Goal: Task Accomplishment & Management: Complete application form

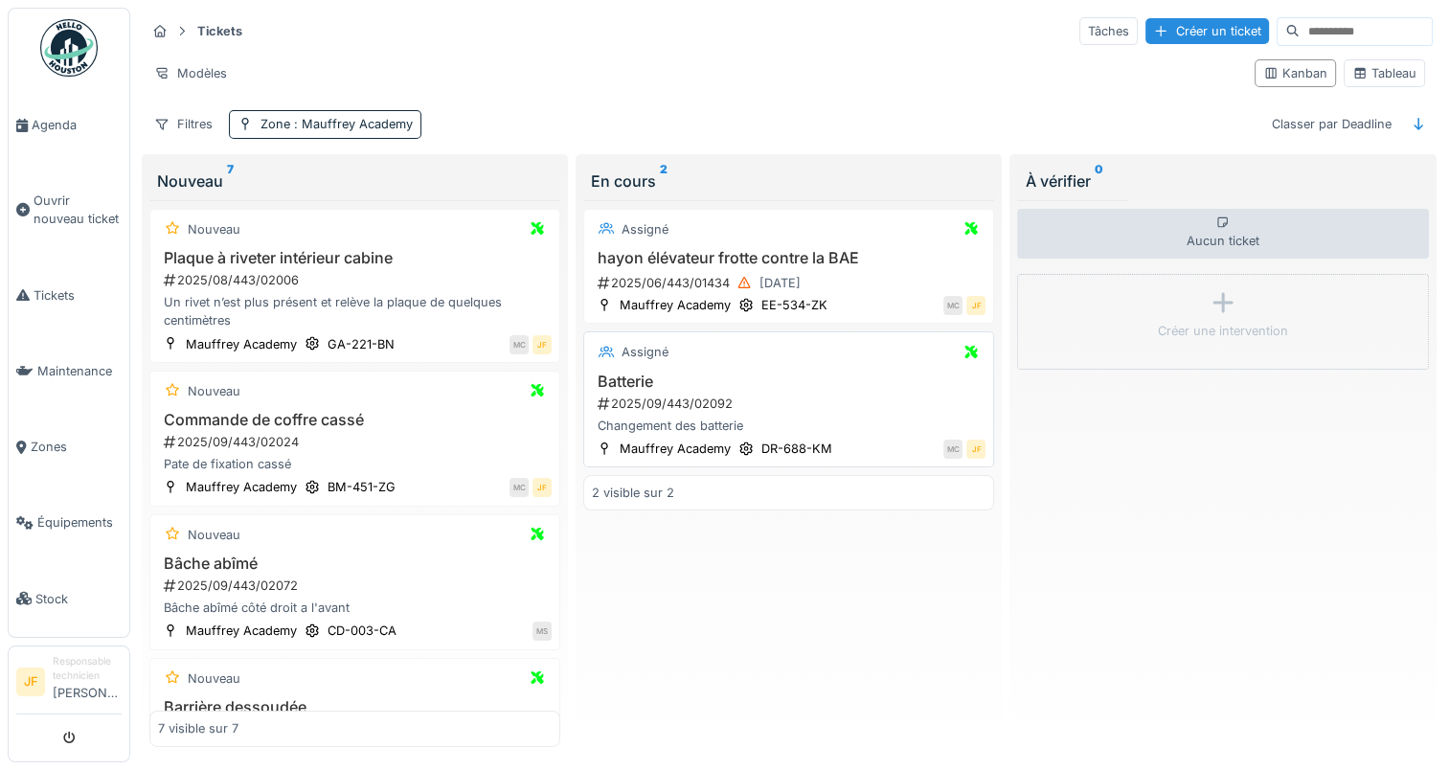
click at [623, 378] on h3 "Batterie" at bounding box center [789, 382] width 394 height 18
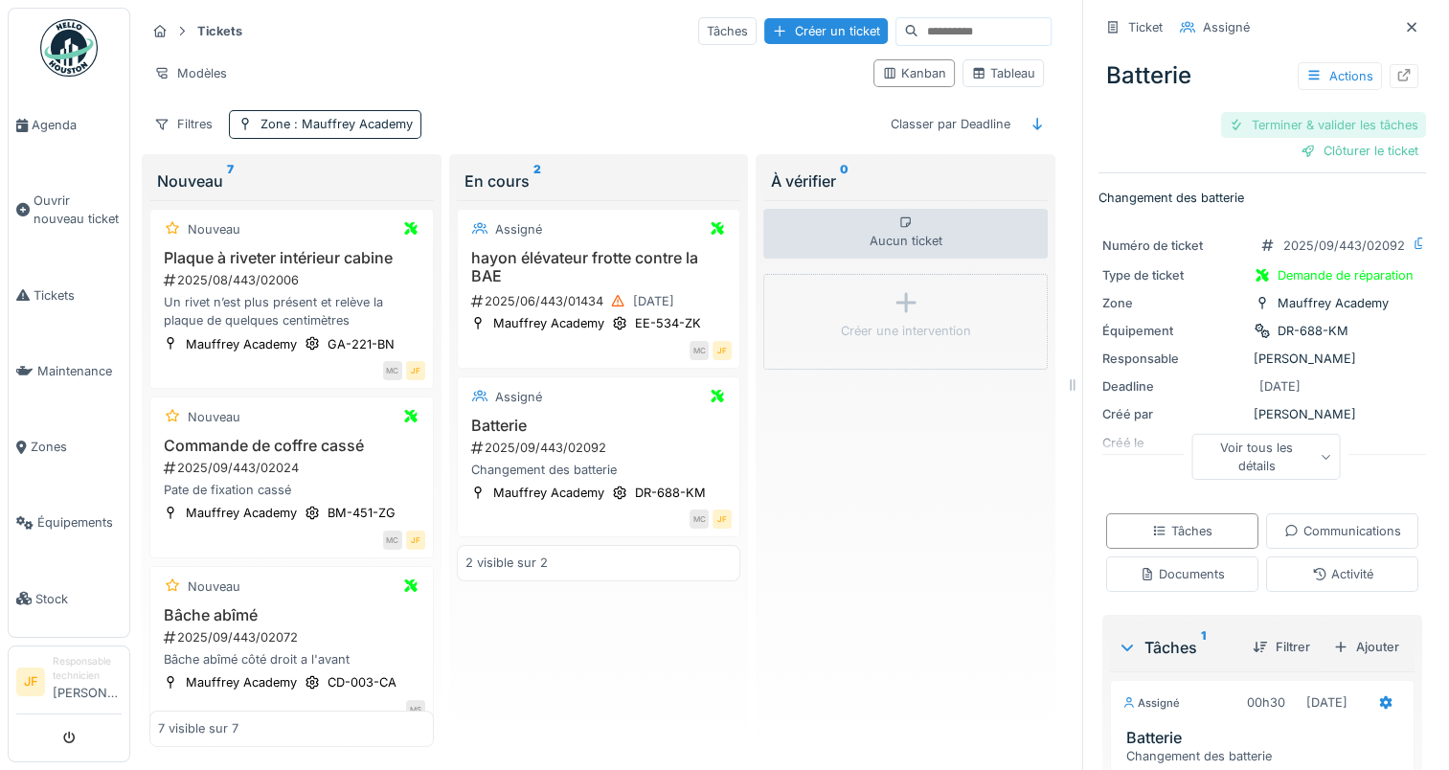
click at [1299, 119] on div "Terminer & valider les tâches" at bounding box center [1323, 125] width 205 height 26
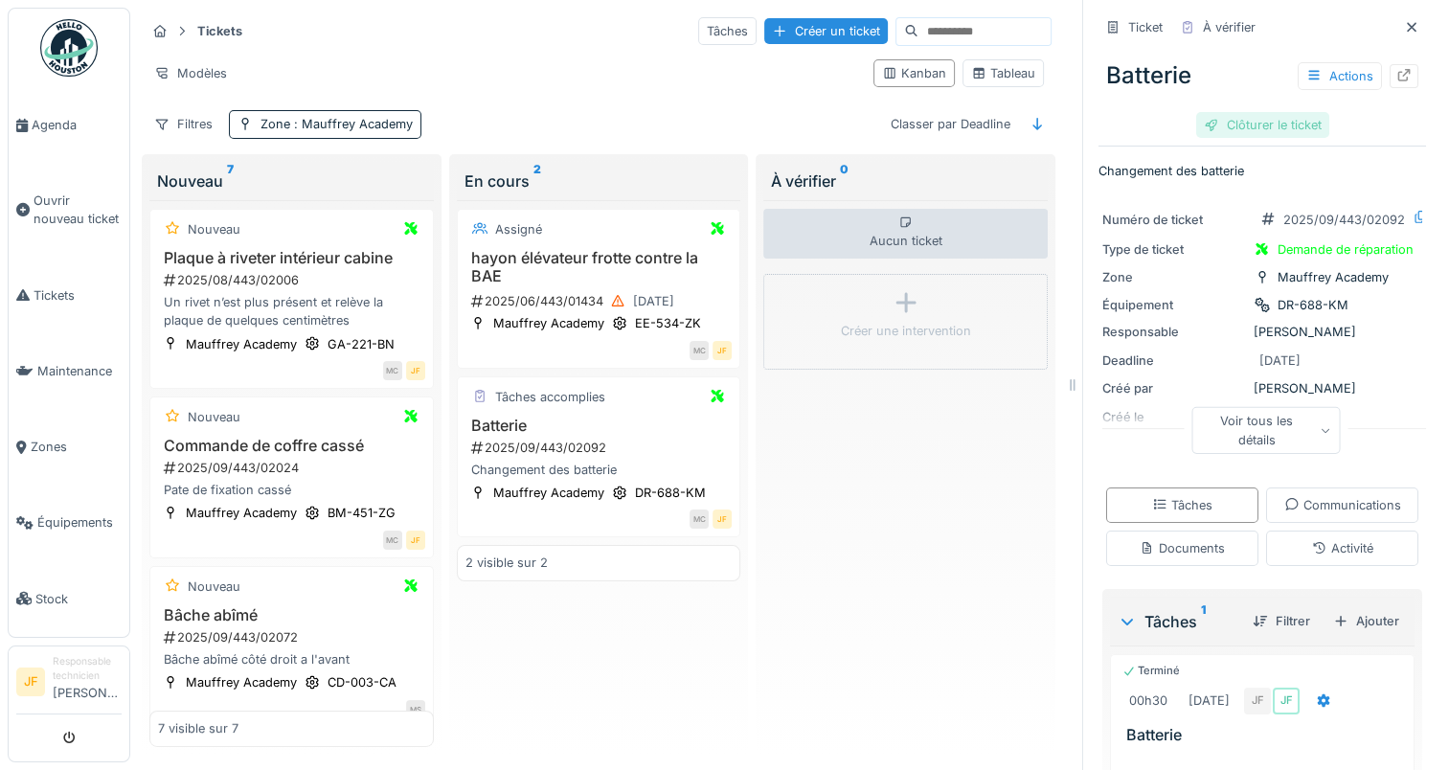
click at [1279, 125] on div "Clôturer le ticket" at bounding box center [1262, 125] width 133 height 26
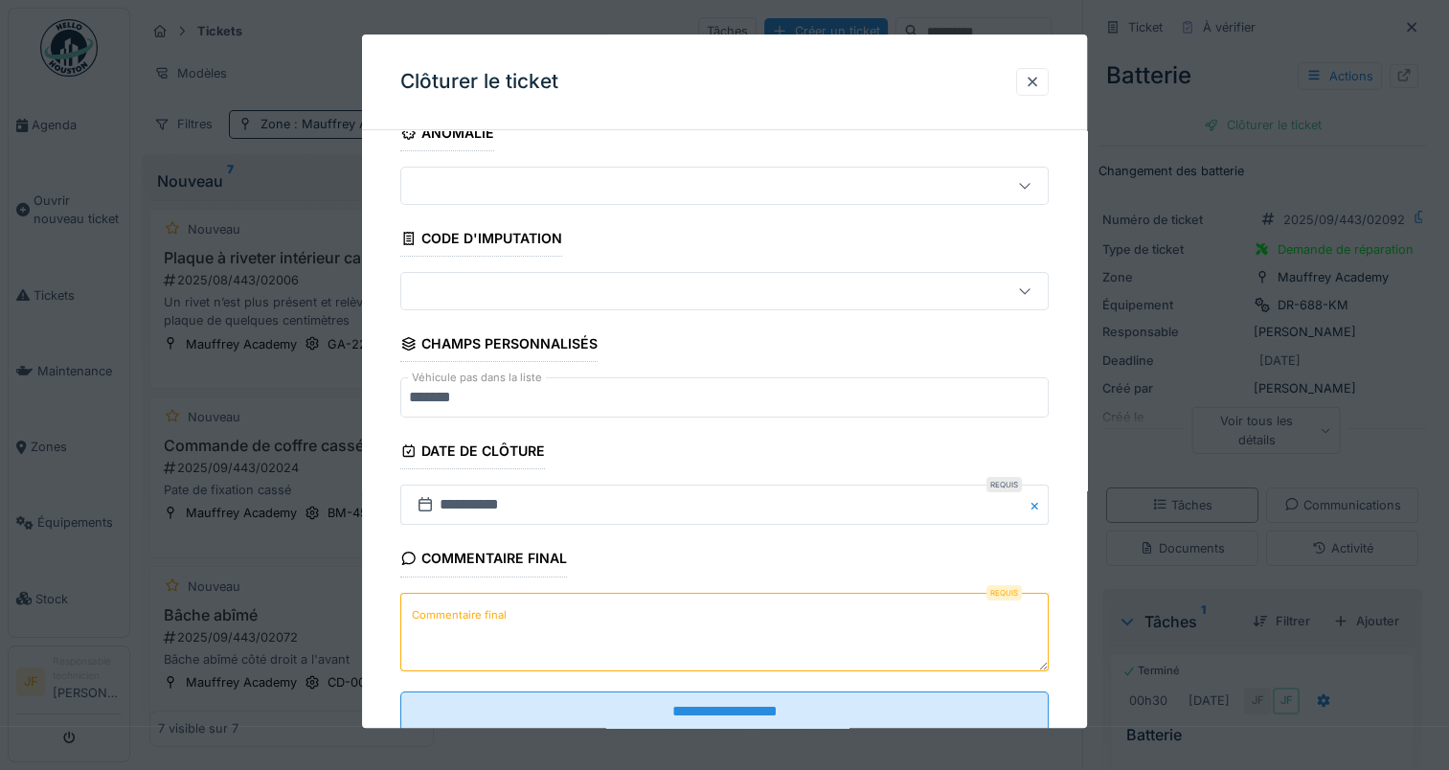
scroll to position [84, 0]
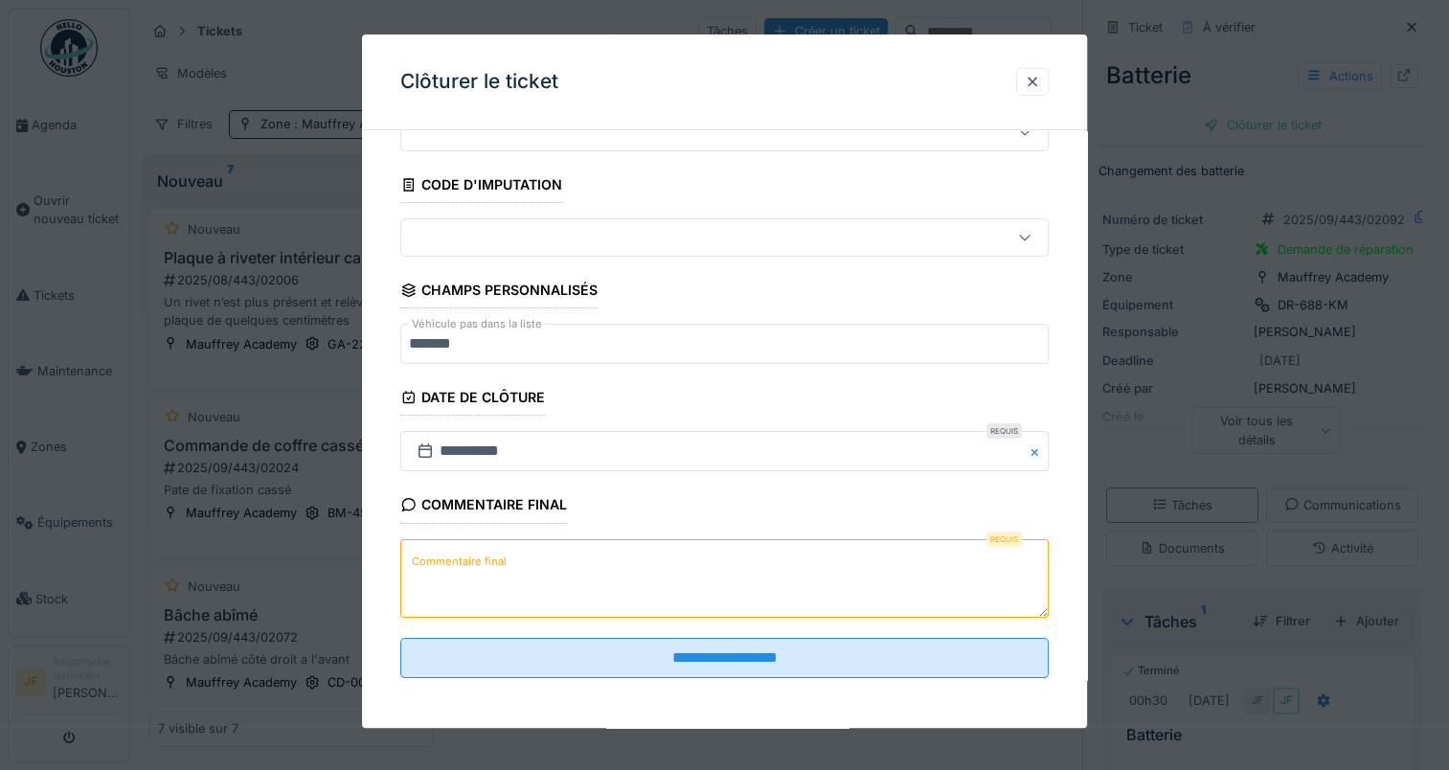
click at [553, 569] on textarea "Commentaire final" at bounding box center [724, 578] width 648 height 79
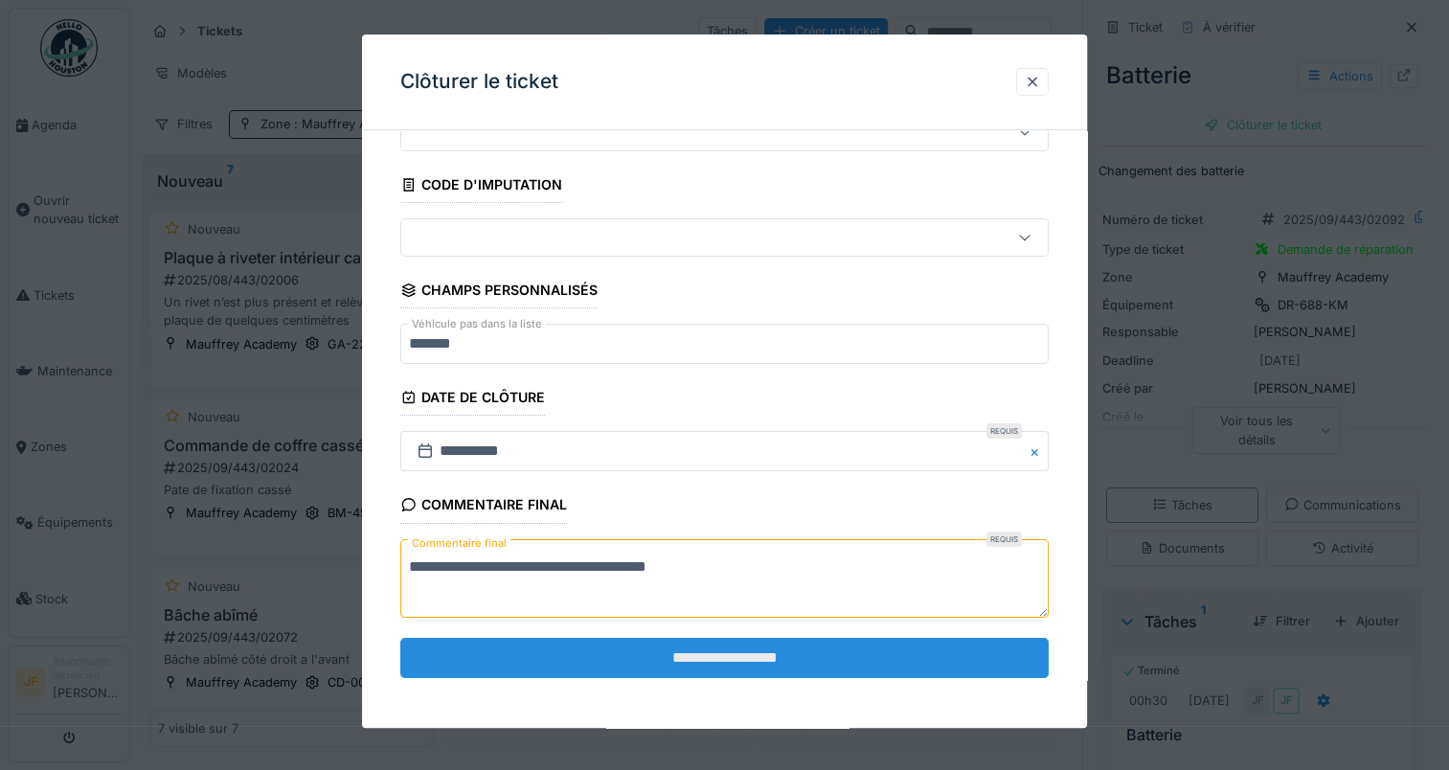
type textarea "**********"
click at [731, 657] on input "**********" at bounding box center [724, 658] width 648 height 40
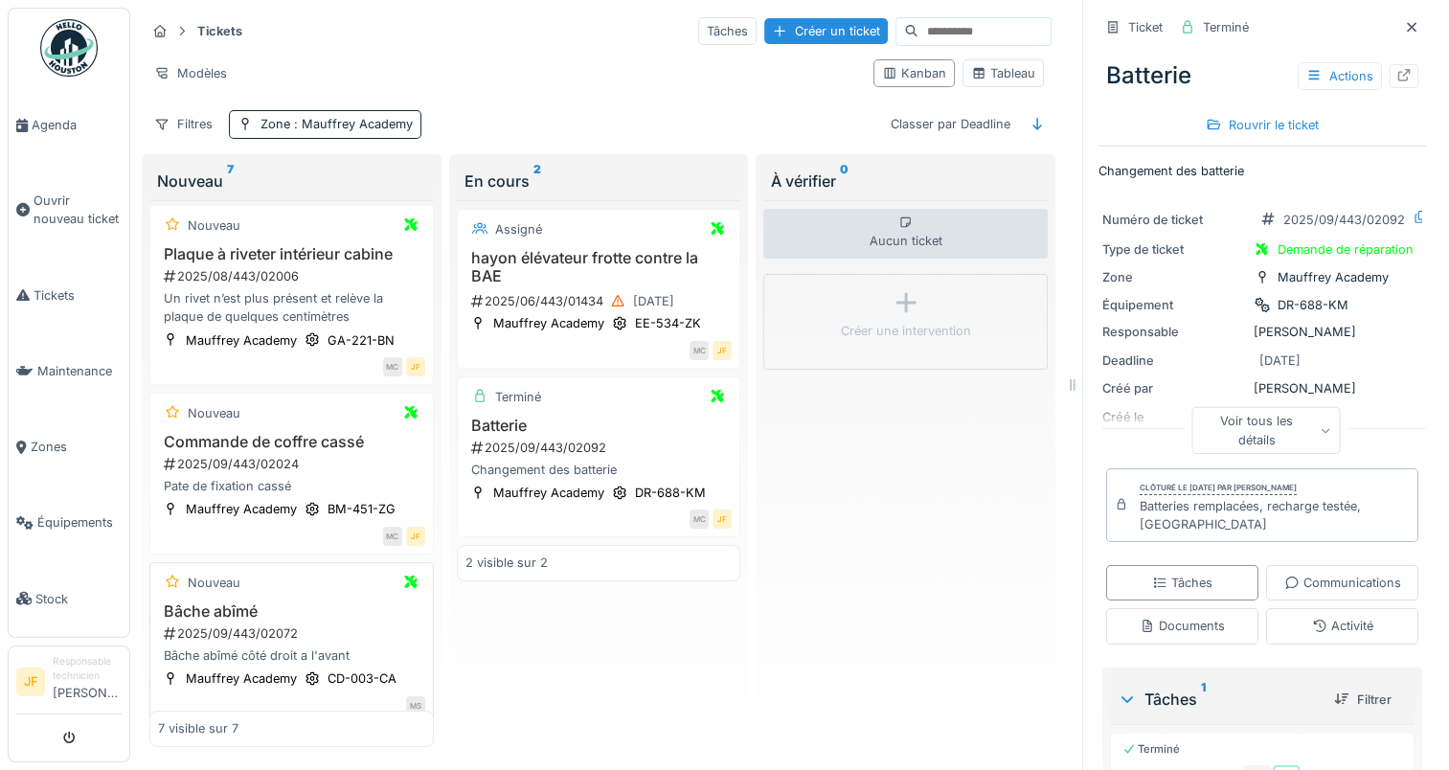
scroll to position [0, 0]
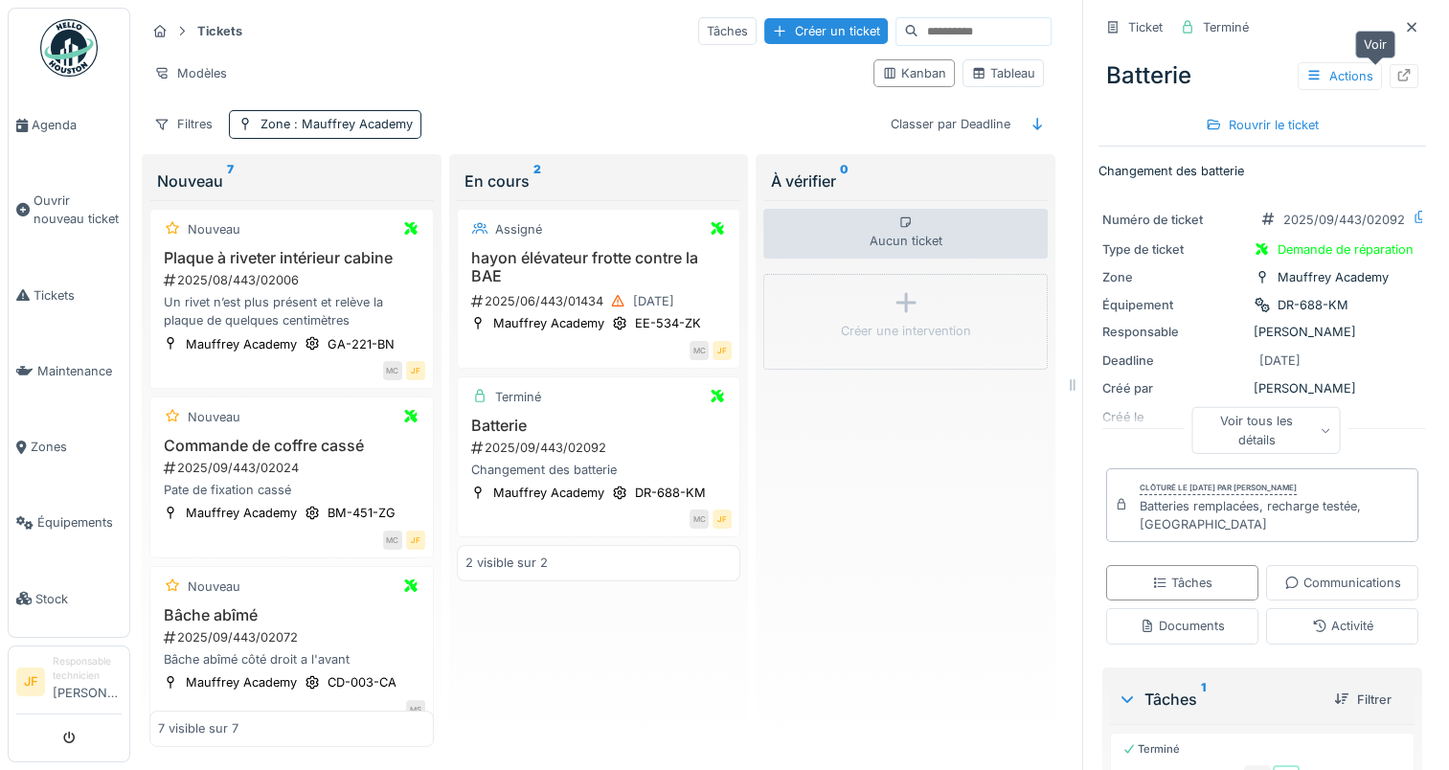
click at [1399, 73] on icon at bounding box center [1405, 75] width 12 height 12
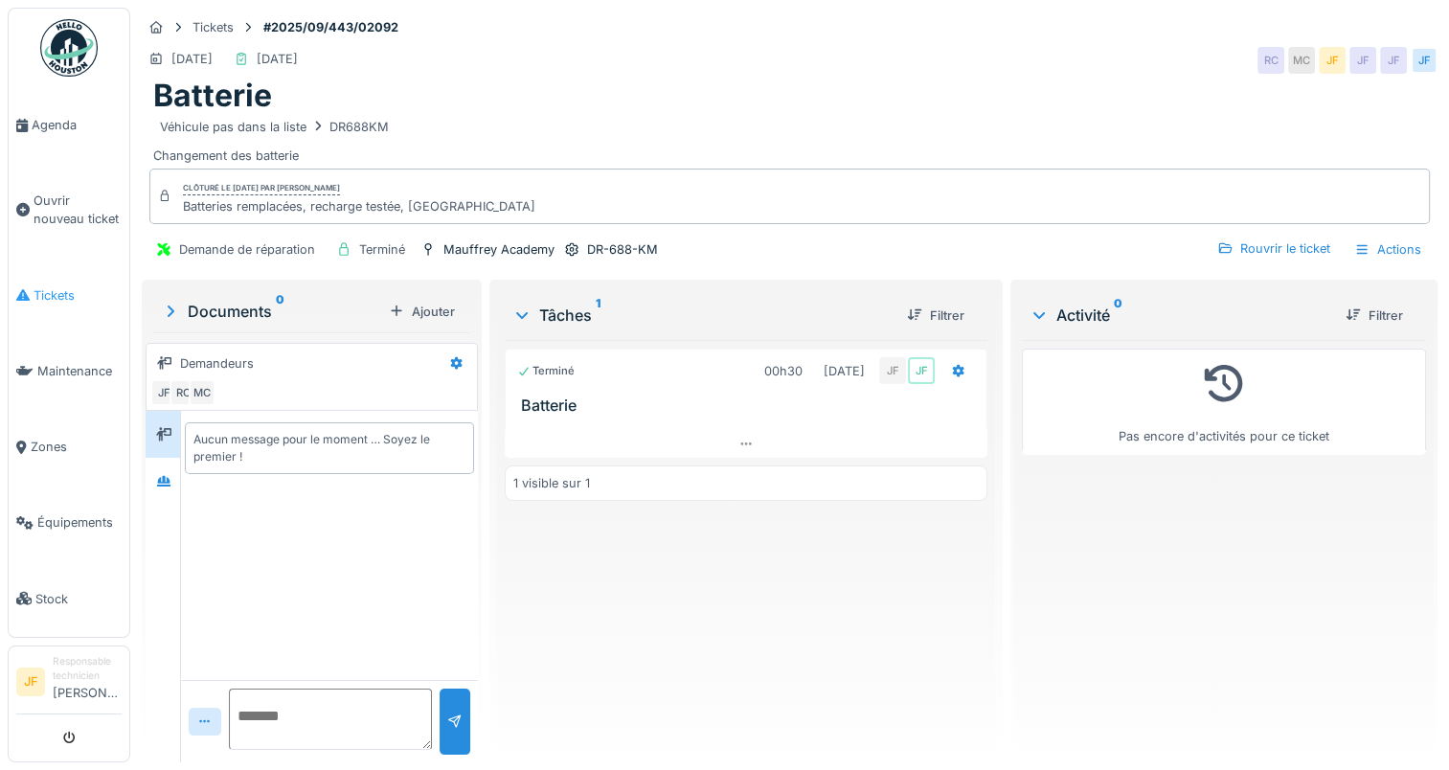
click at [42, 286] on span "Tickets" at bounding box center [78, 295] width 88 height 18
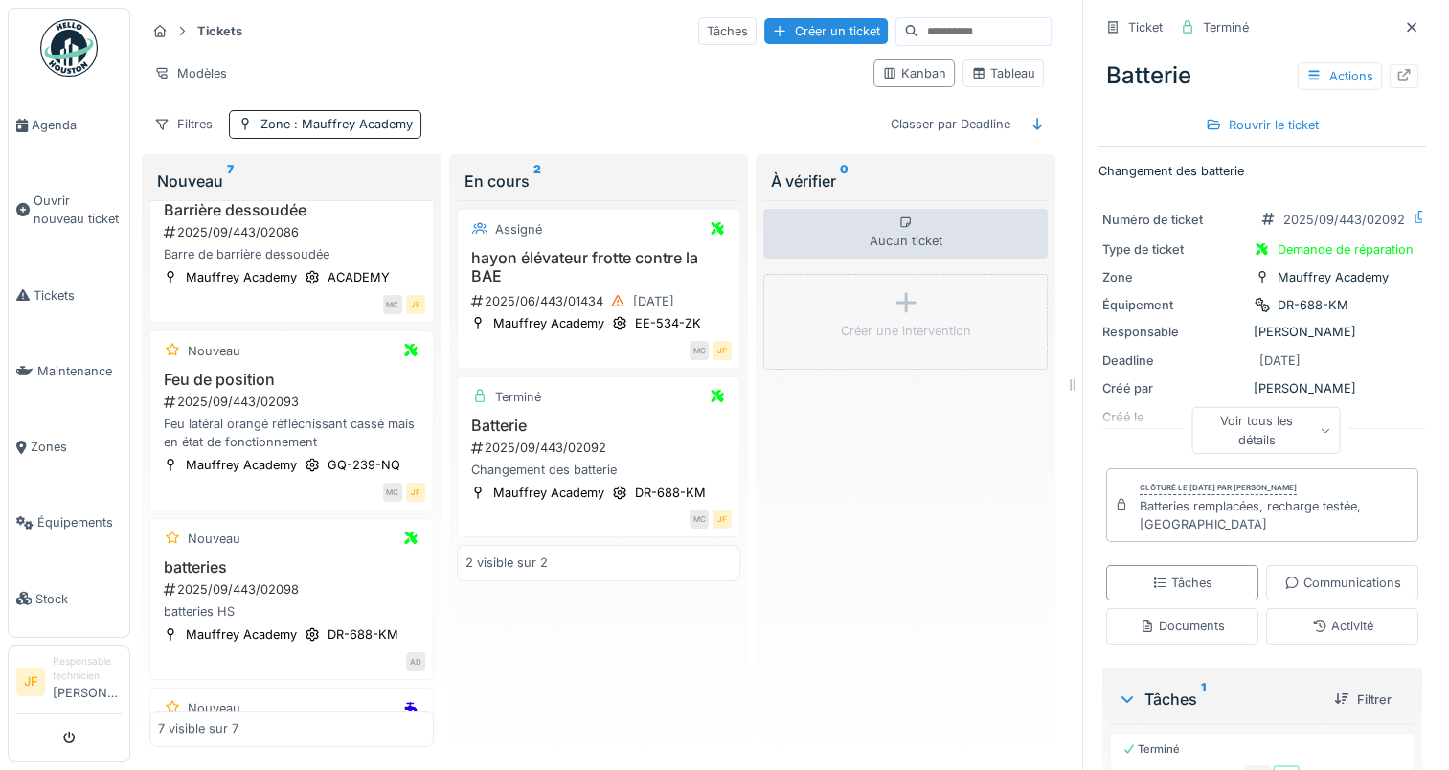
scroll to position [689, 0]
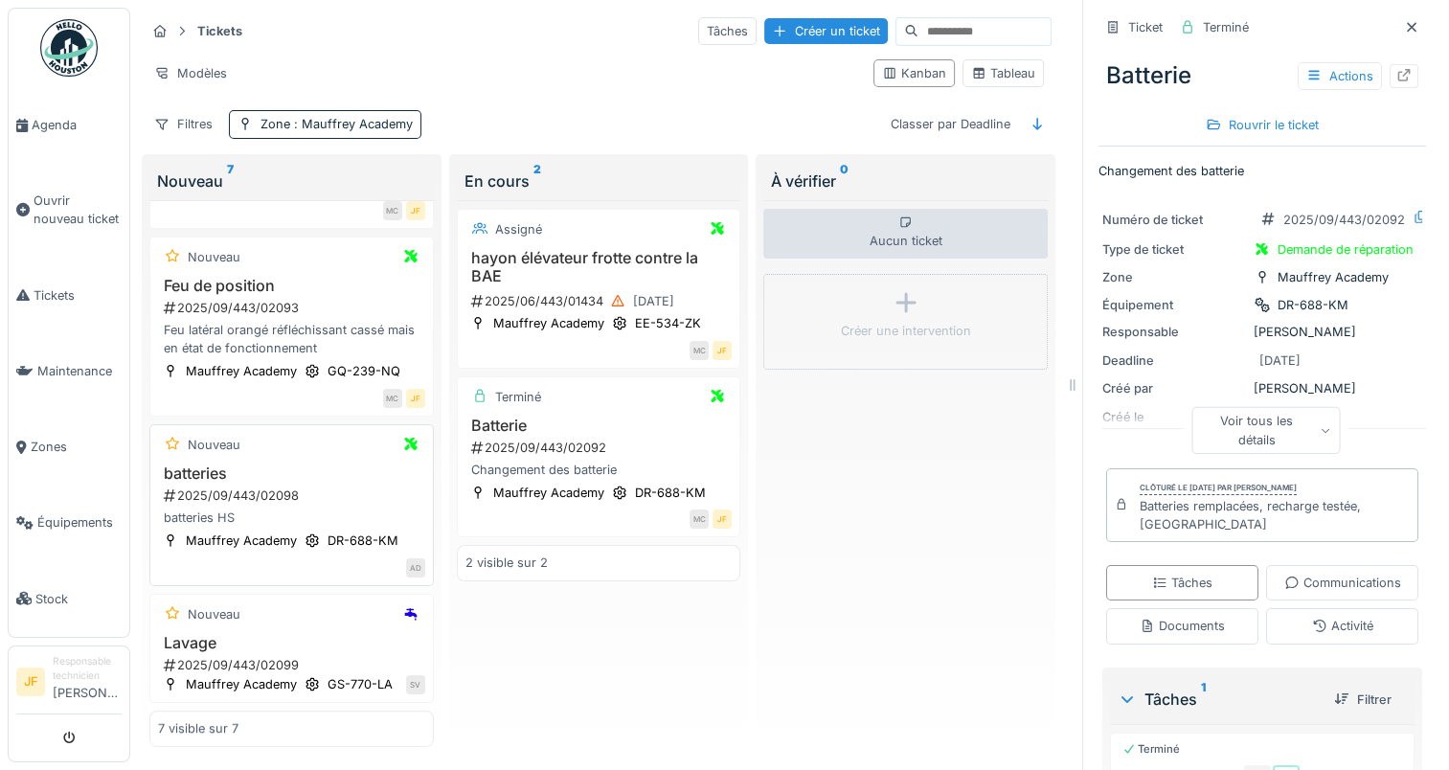
click at [196, 487] on div "2025/09/443/02098" at bounding box center [293, 496] width 263 height 18
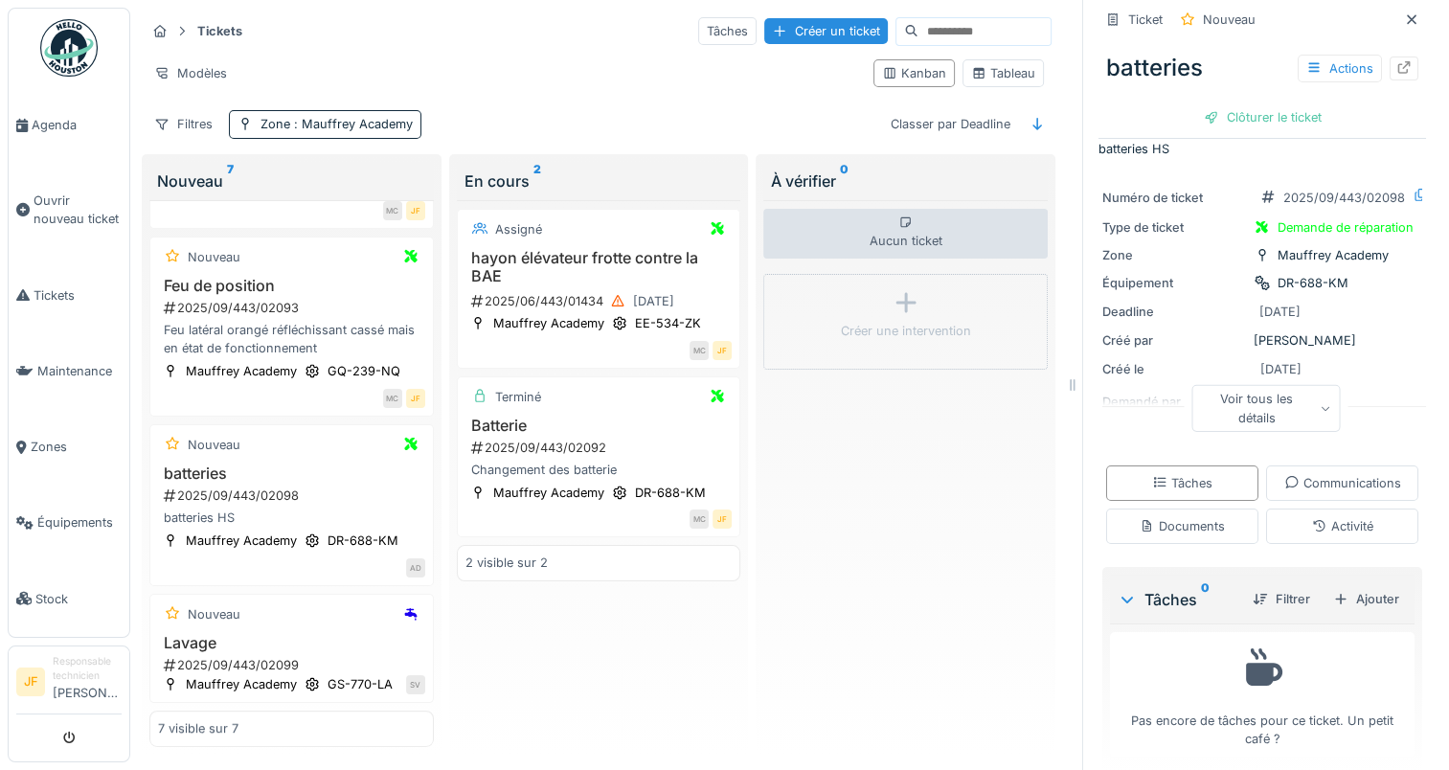
scroll to position [40, 0]
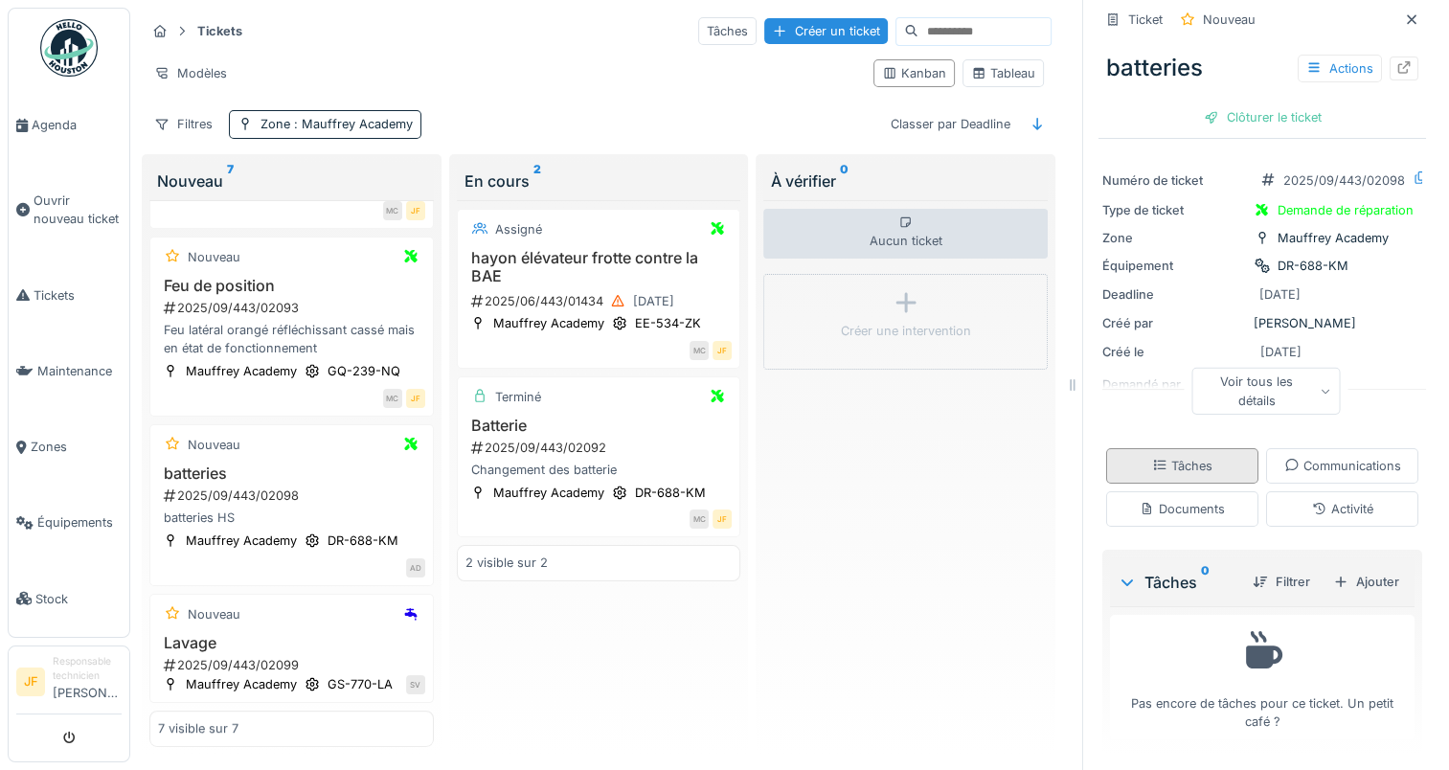
click at [1176, 464] on div "Tâches" at bounding box center [1182, 466] width 60 height 18
click at [1235, 381] on div "Voir tous les détails" at bounding box center [1267, 391] width 148 height 46
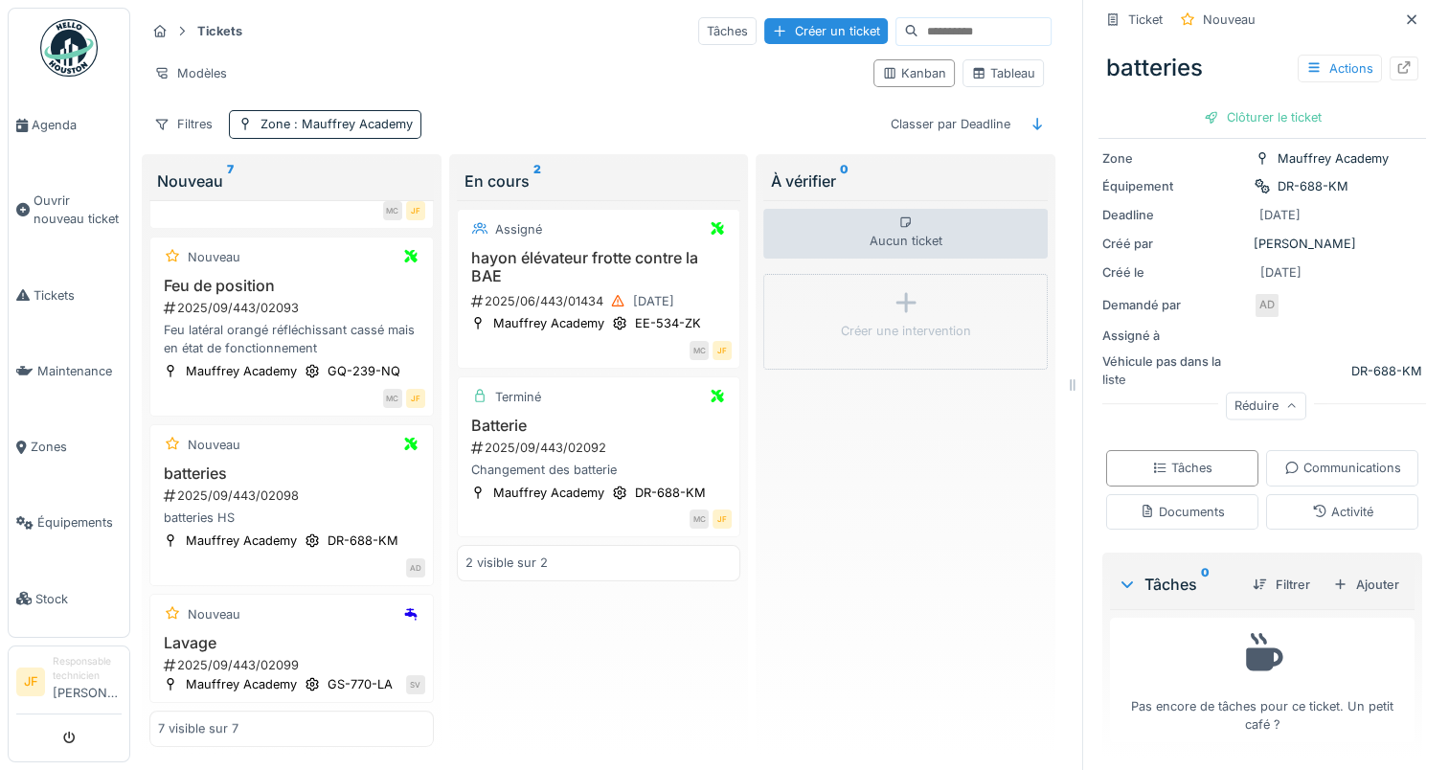
scroll to position [0, 0]
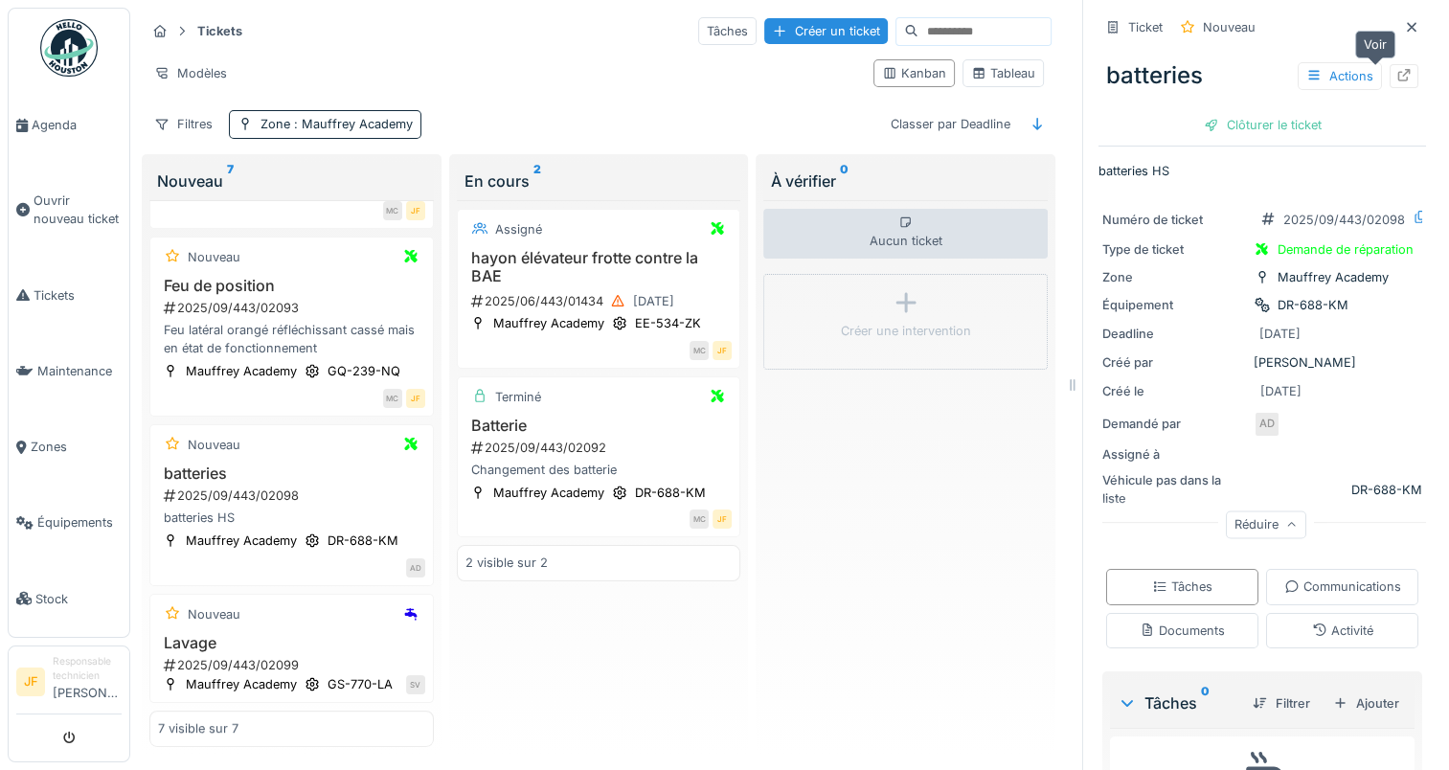
click at [1397, 69] on icon at bounding box center [1404, 75] width 15 height 12
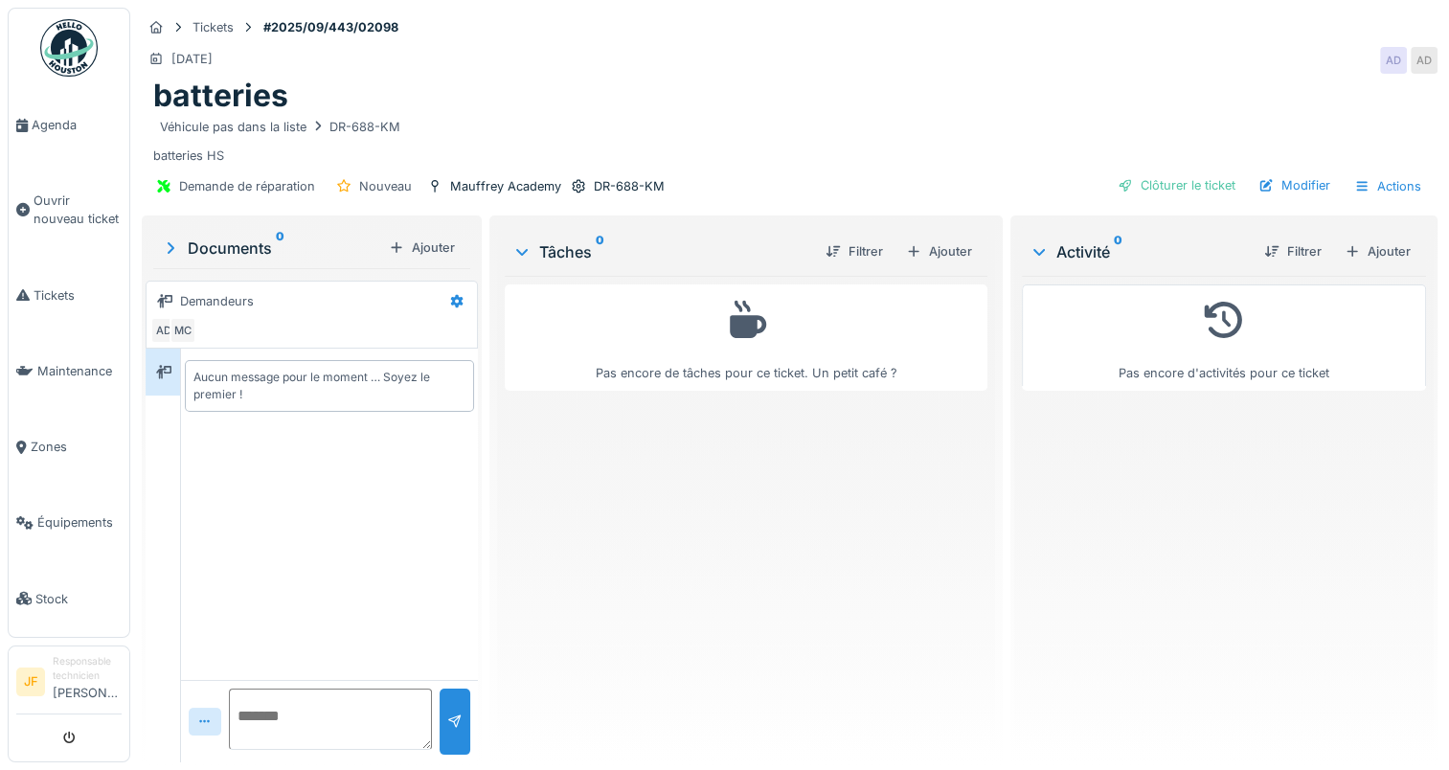
scroll to position [14, 0]
click at [1376, 172] on div "Actions" at bounding box center [1388, 186] width 84 height 28
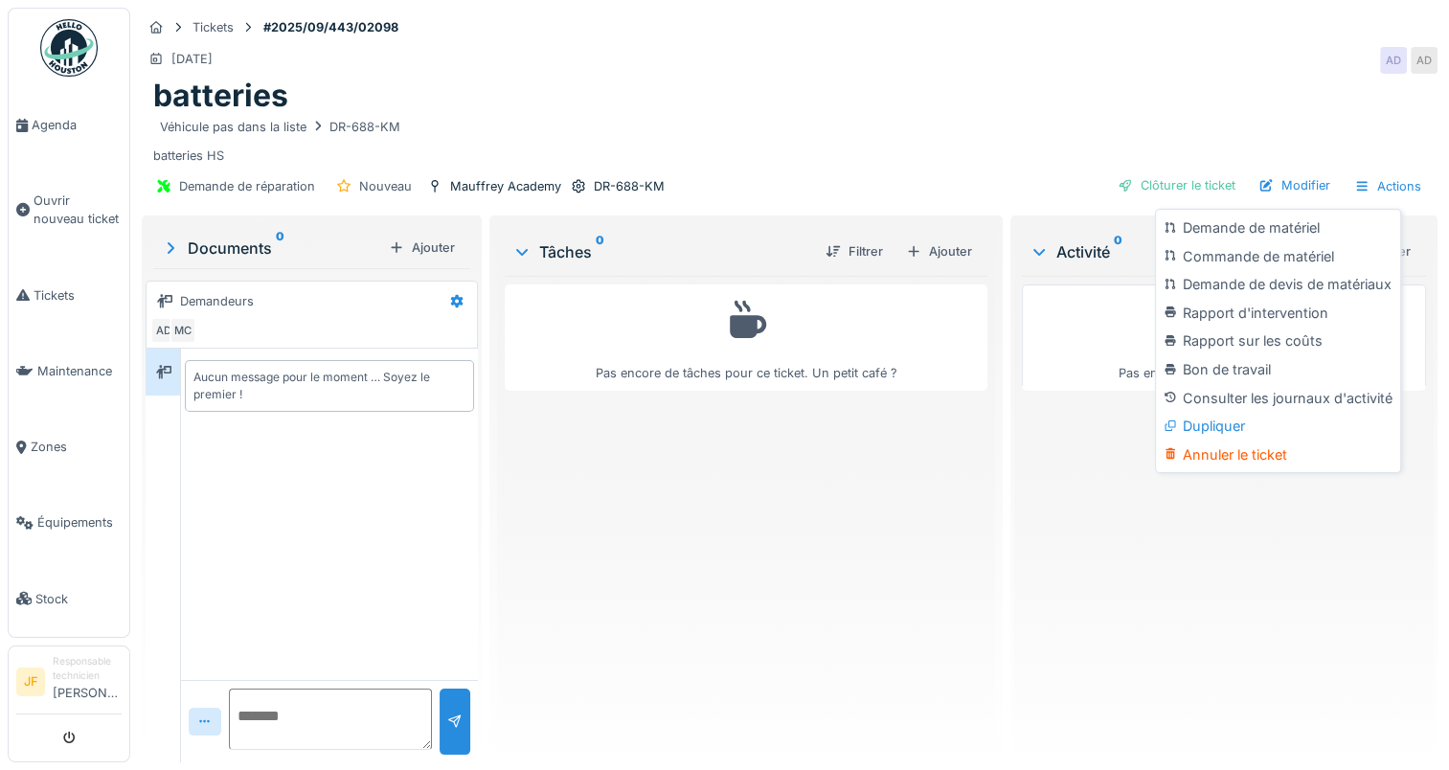
click at [709, 593] on div "Pas encore de tâches pour ce ticket. Un petit café ?" at bounding box center [746, 511] width 483 height 471
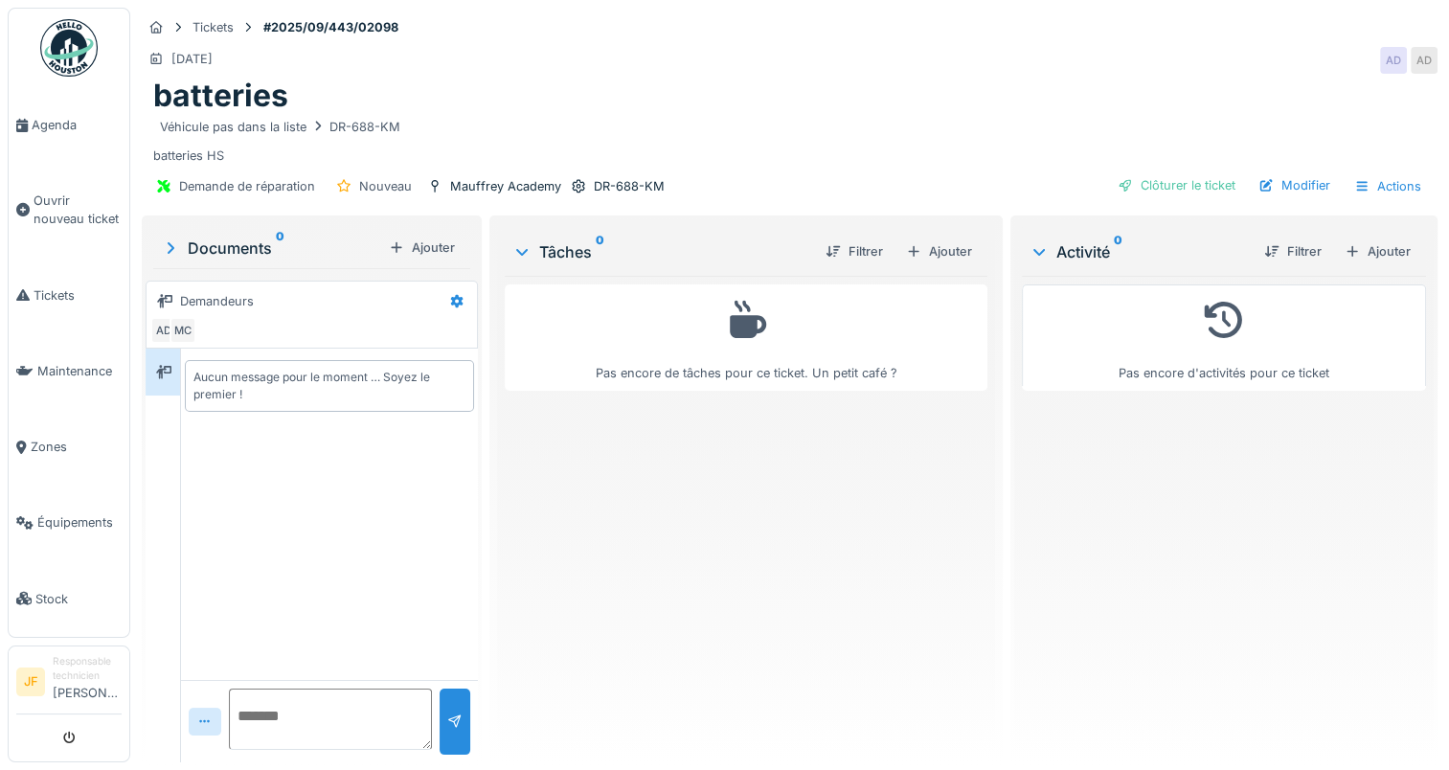
scroll to position [0, 0]
click at [50, 288] on span "Tickets" at bounding box center [78, 295] width 88 height 18
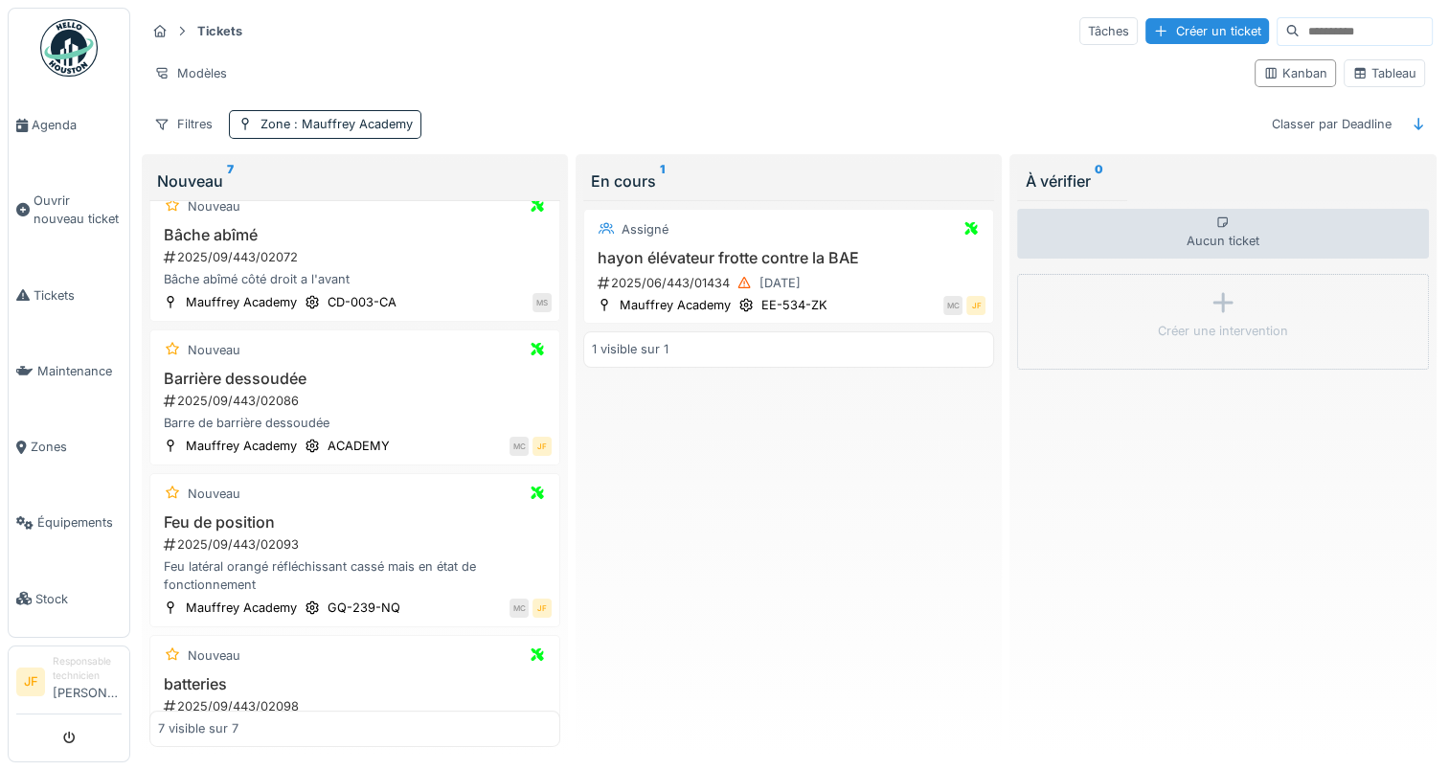
scroll to position [509, 0]
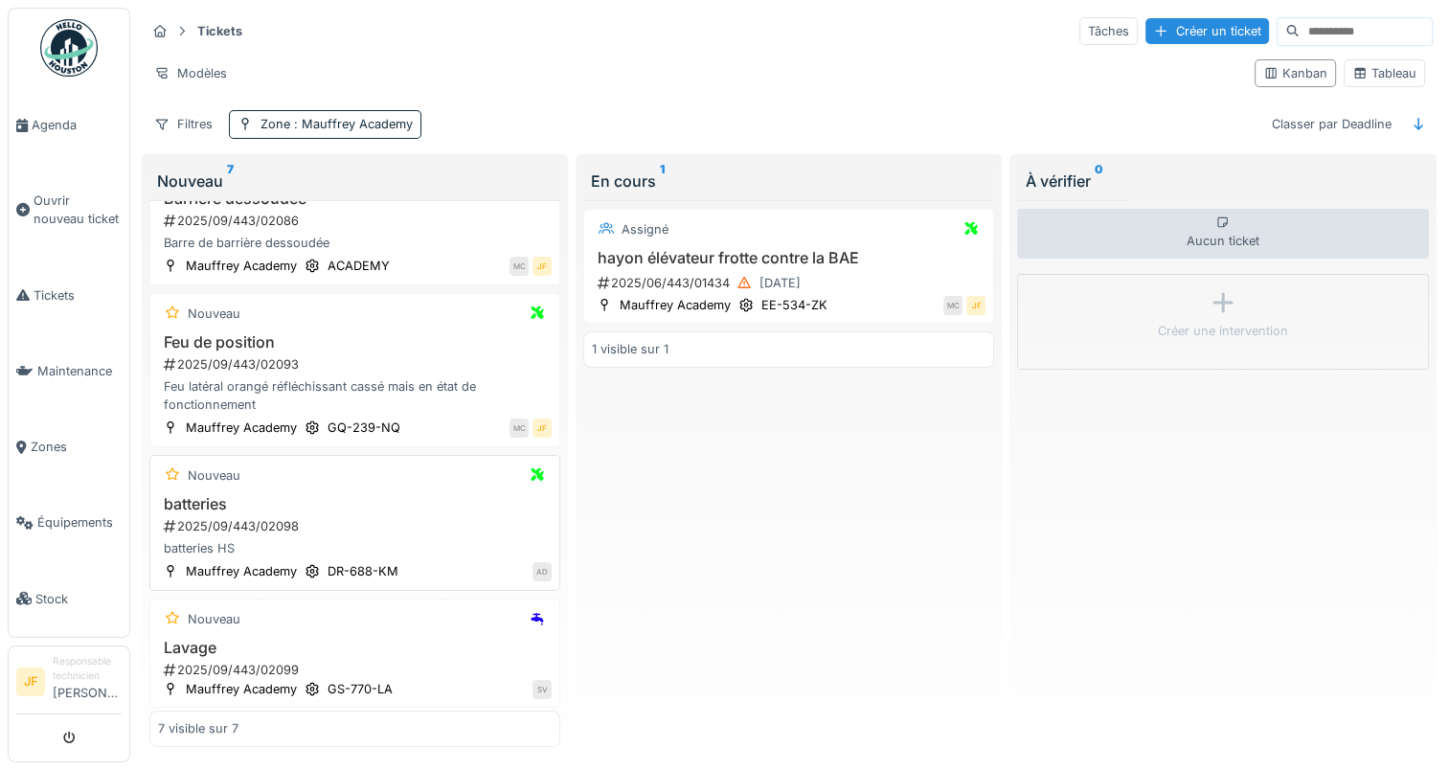
click at [210, 526] on div "2025/09/443/02098" at bounding box center [357, 526] width 390 height 18
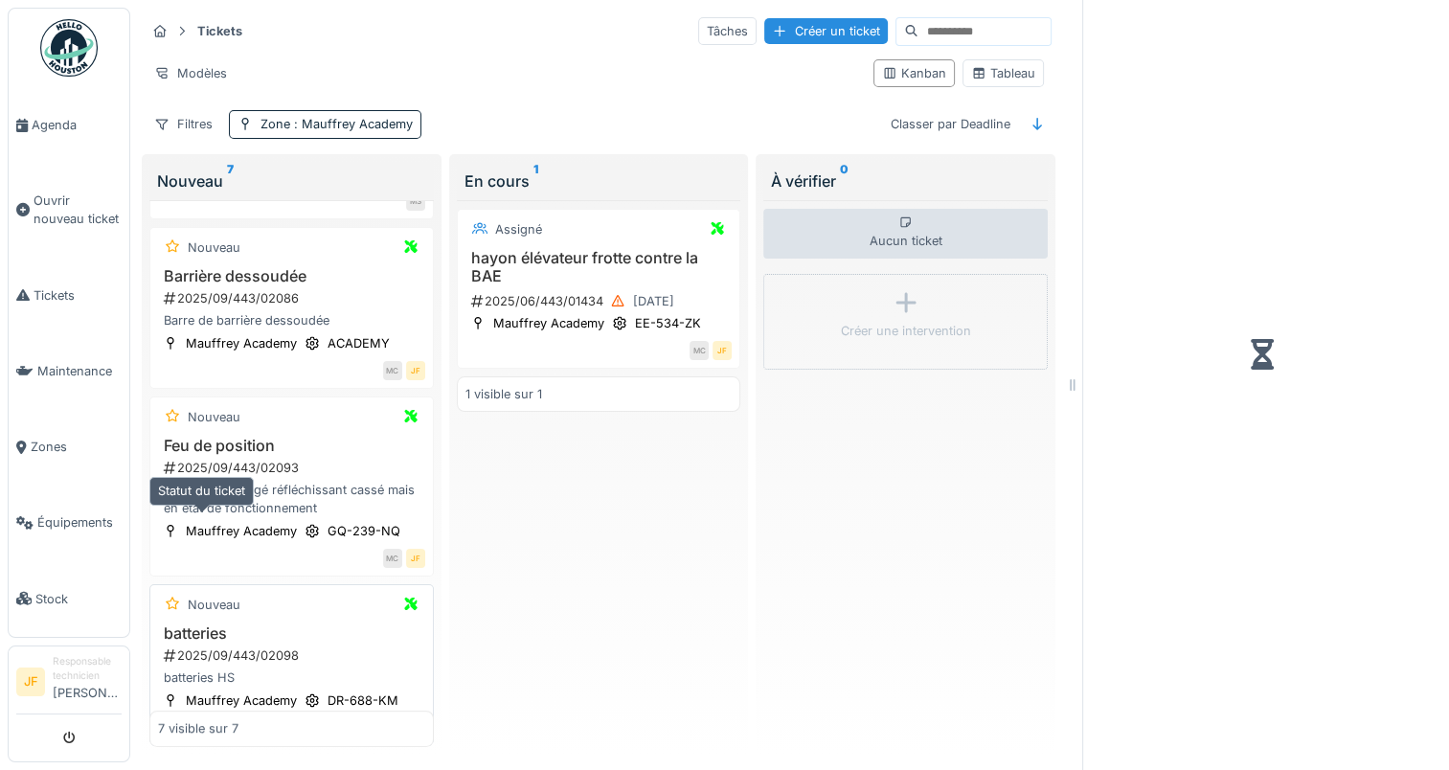
scroll to position [586, 0]
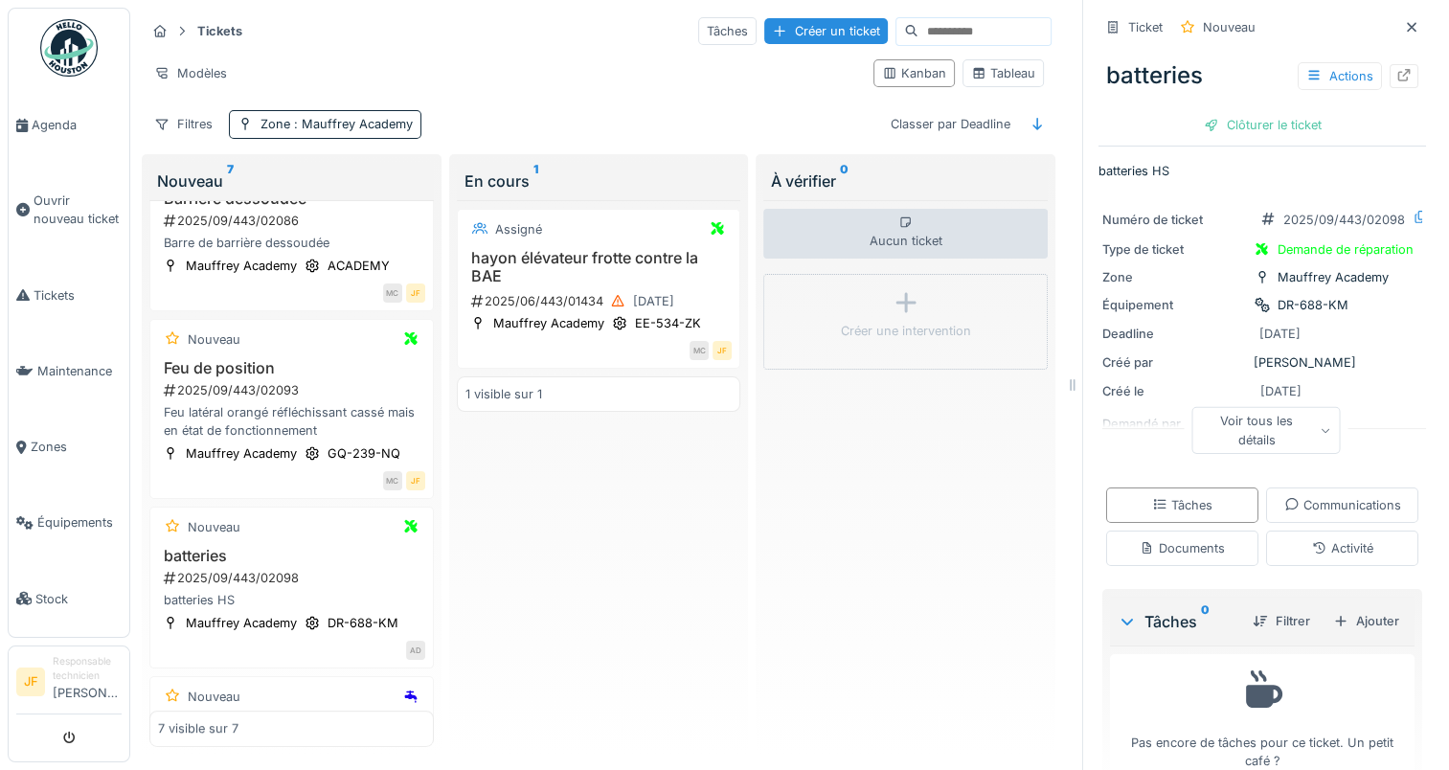
click at [1248, 435] on div "Voir tous les détails" at bounding box center [1267, 430] width 148 height 46
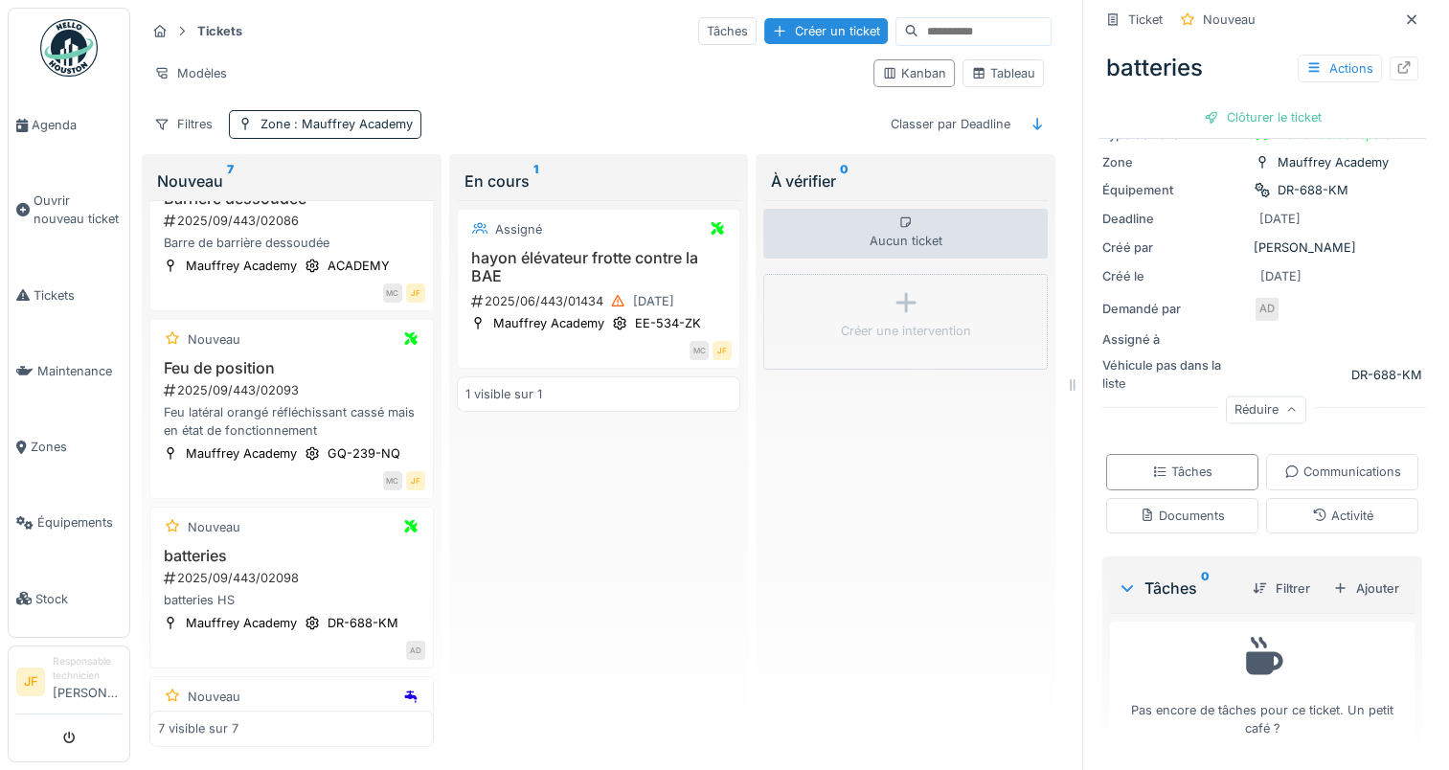
scroll to position [119, 0]
click at [1197, 494] on div "Documents" at bounding box center [1182, 511] width 152 height 35
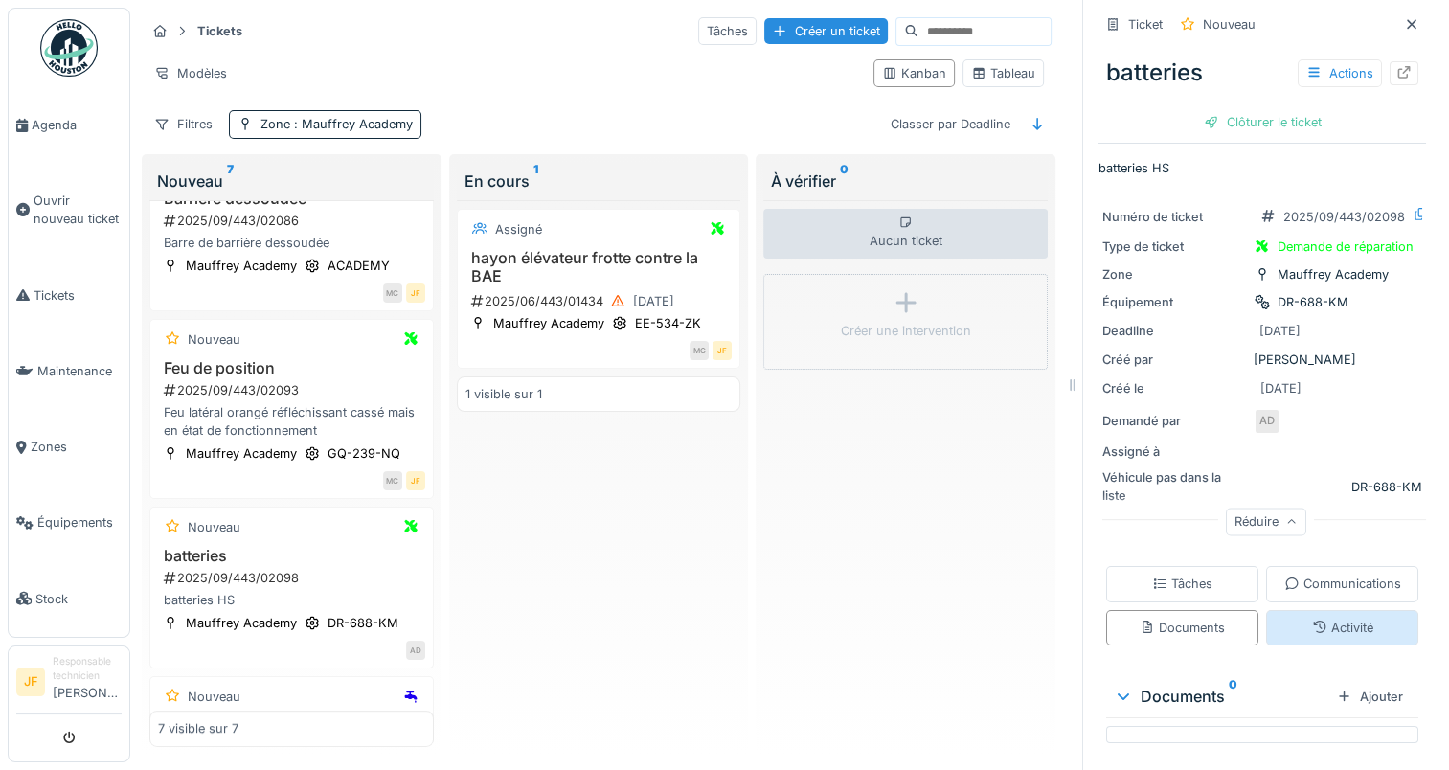
click at [1320, 619] on div "Activité" at bounding box center [1342, 628] width 61 height 18
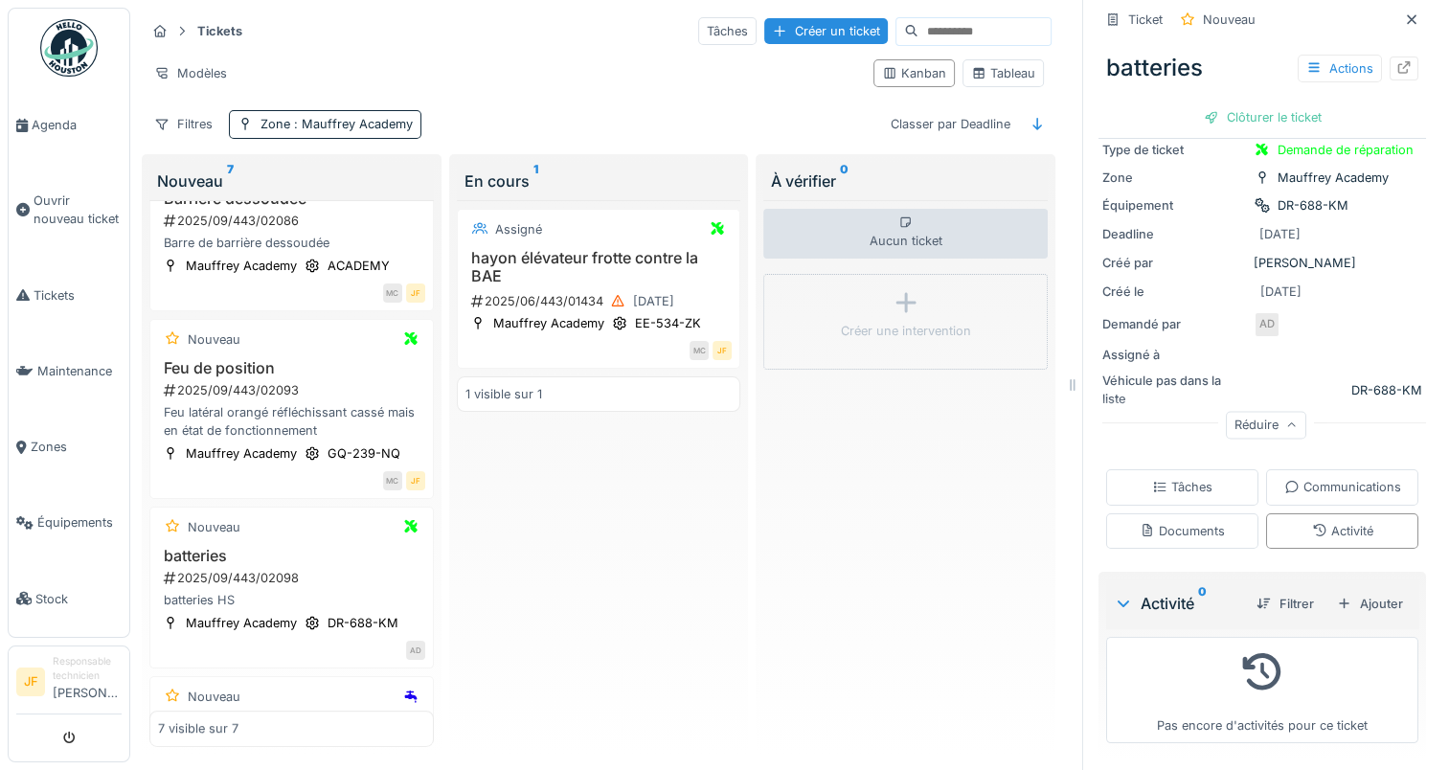
scroll to position [0, 0]
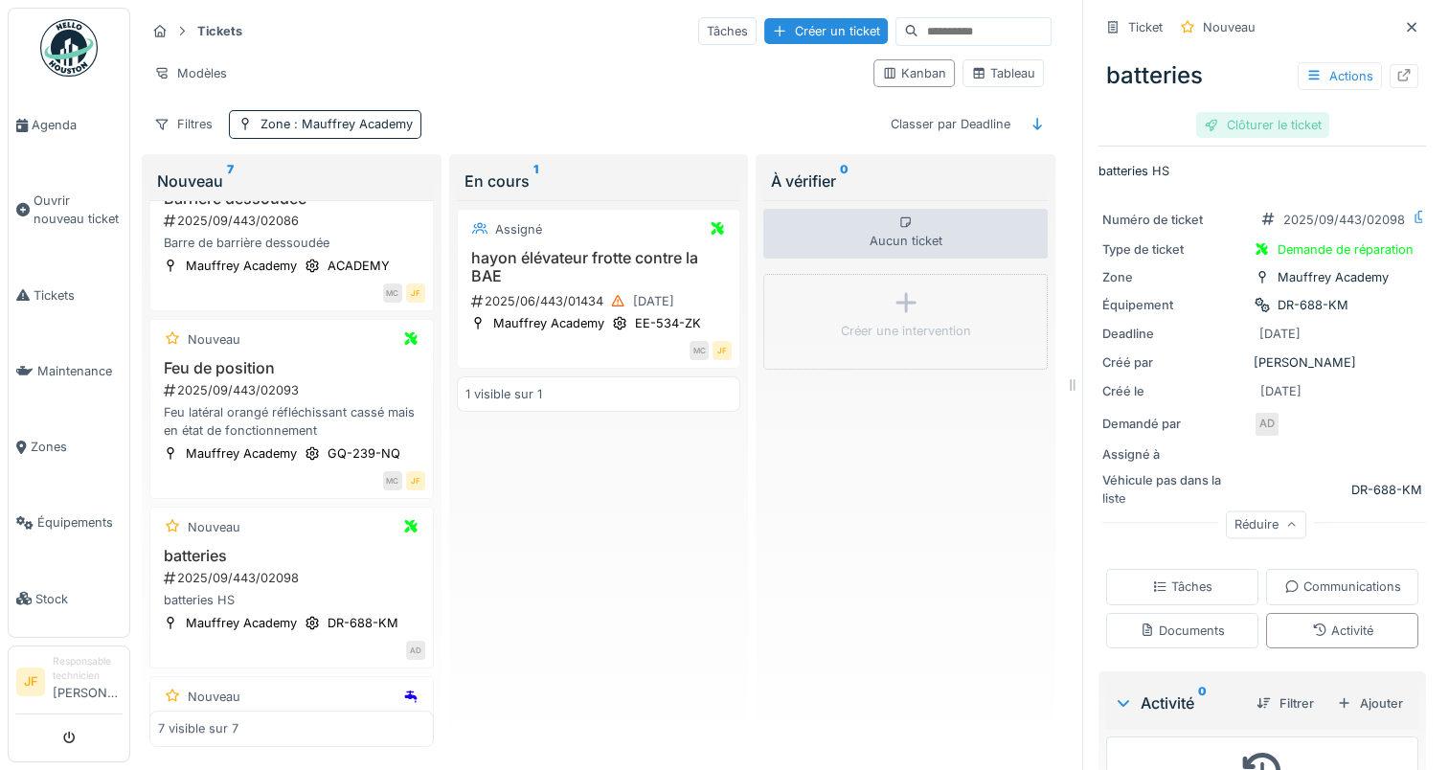
click at [1247, 112] on div "Clôturer le ticket" at bounding box center [1262, 125] width 133 height 26
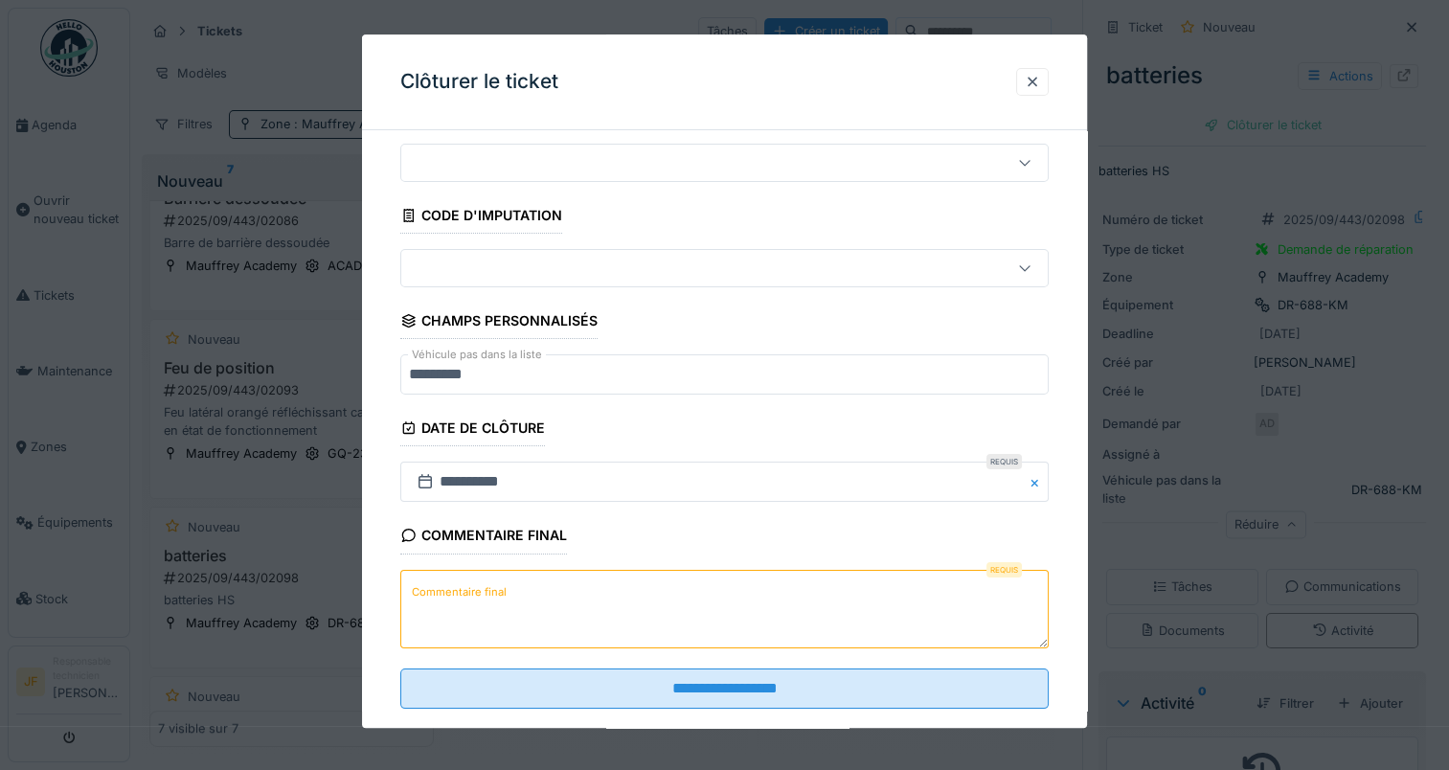
scroll to position [84, 0]
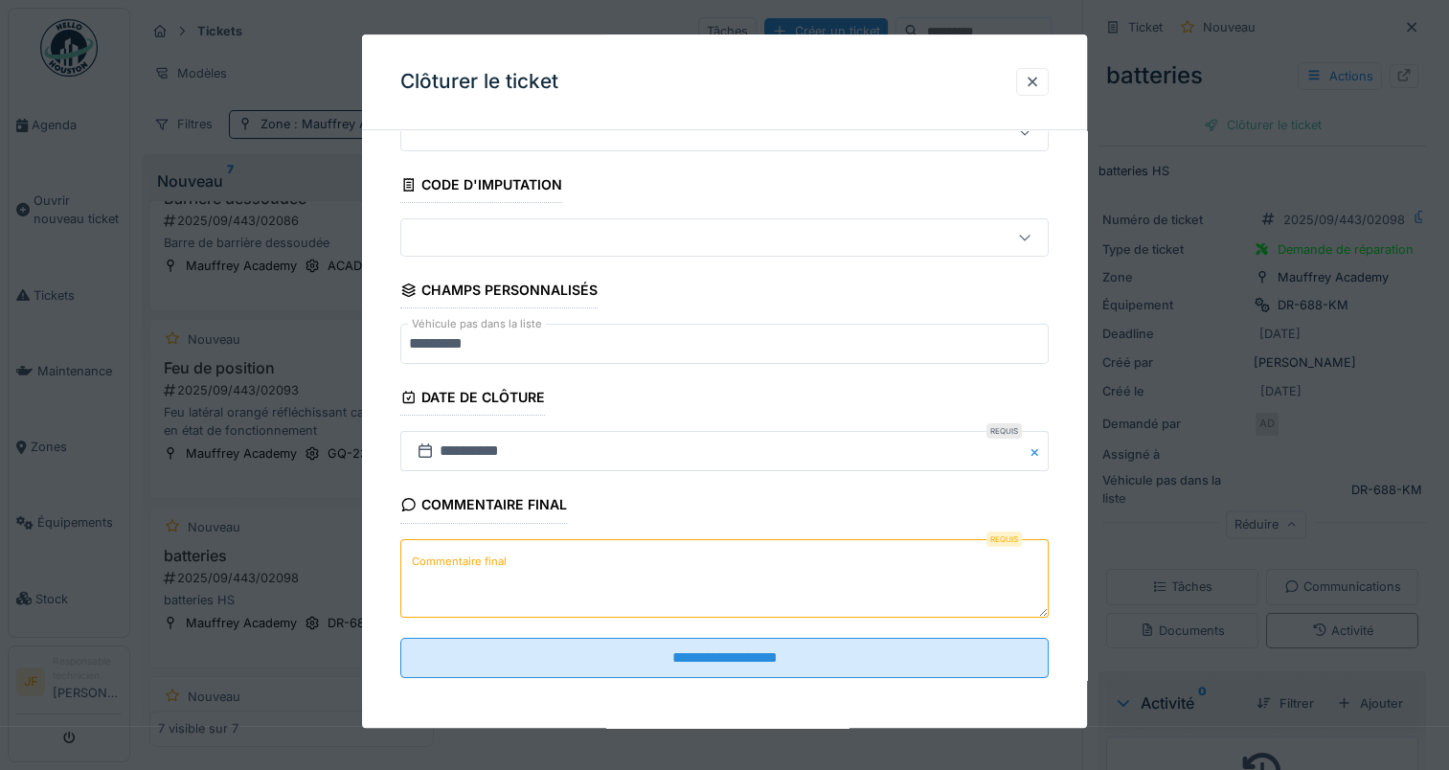
click at [440, 557] on label "Commentaire final" at bounding box center [459, 562] width 102 height 24
click at [440, 557] on textarea "Commentaire final" at bounding box center [724, 578] width 648 height 79
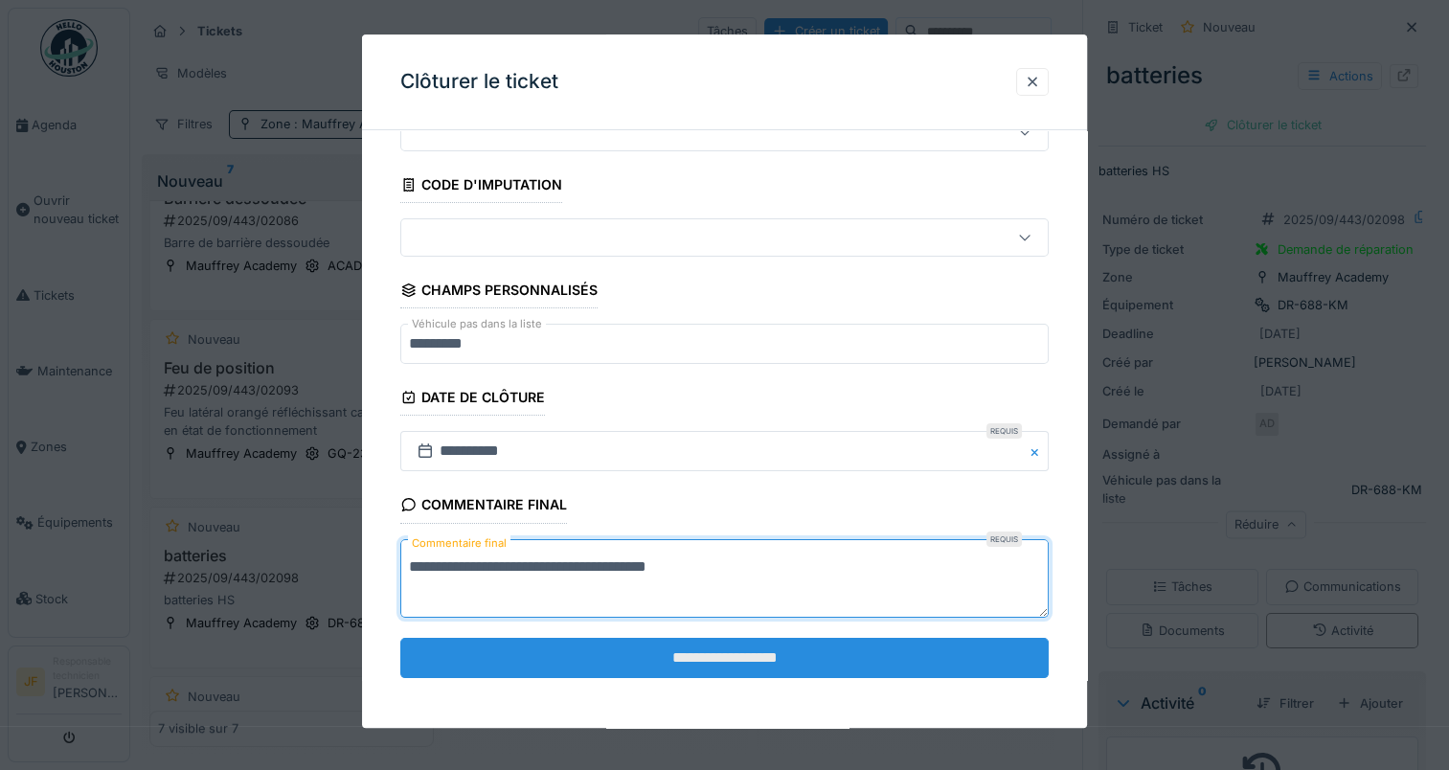
type textarea "**********"
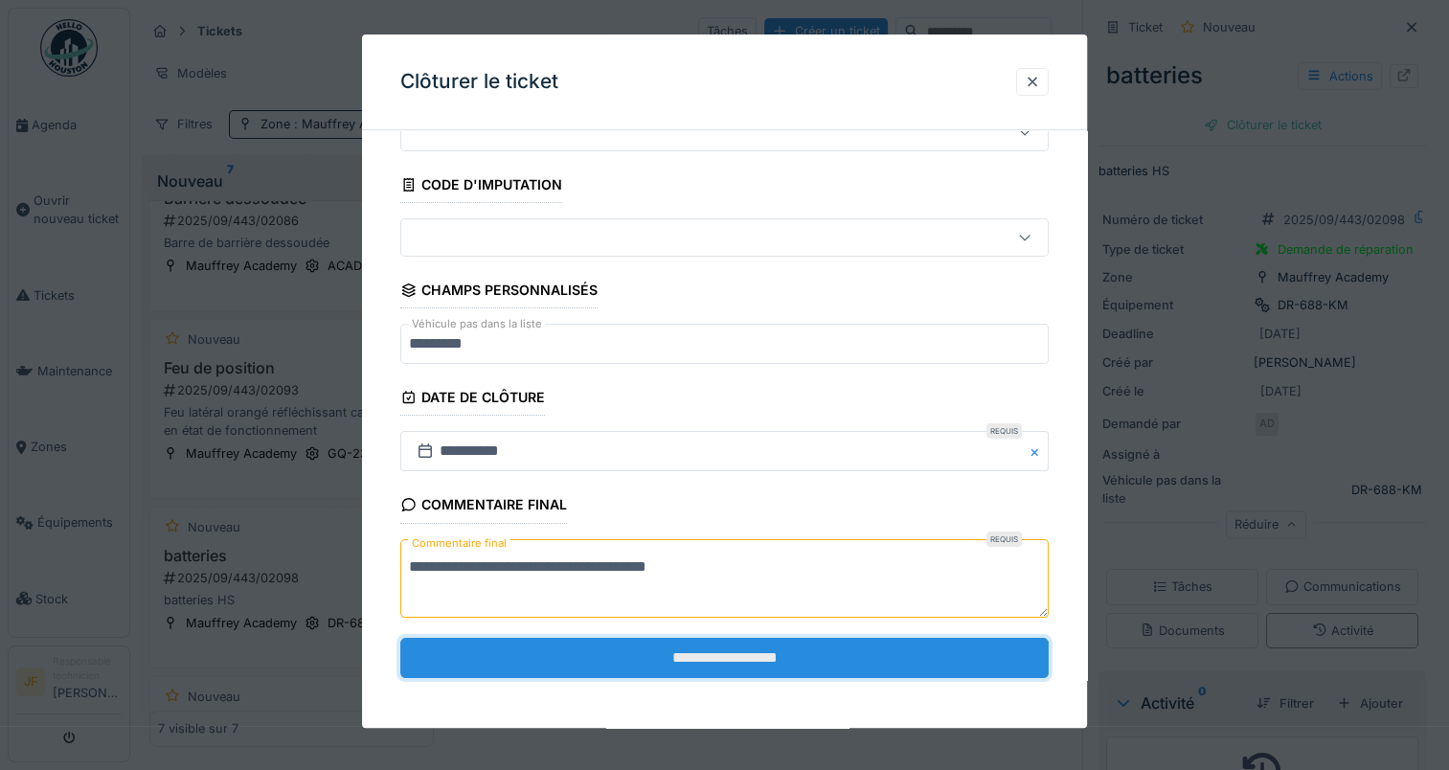
click at [719, 648] on input "**********" at bounding box center [724, 658] width 648 height 40
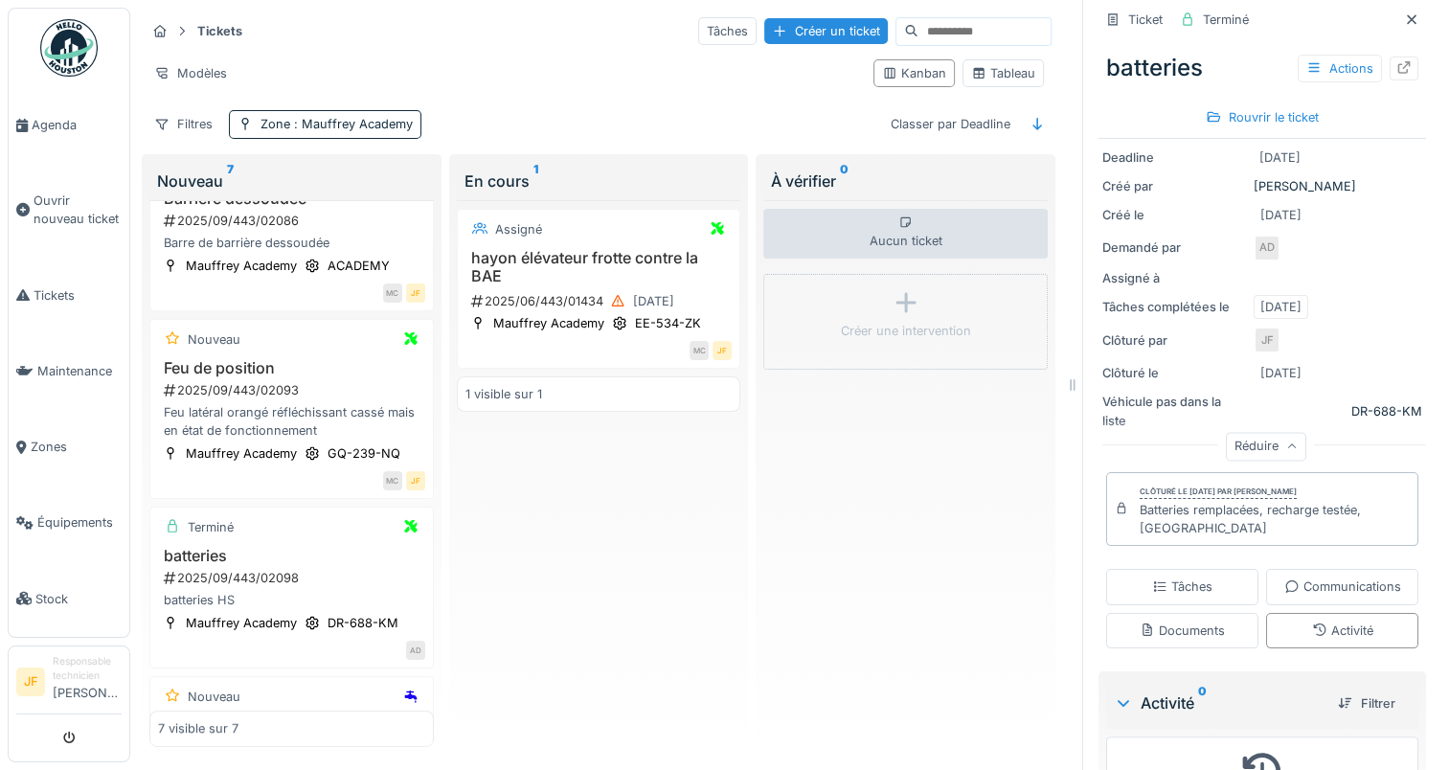
scroll to position [65, 0]
